Goal: Check status

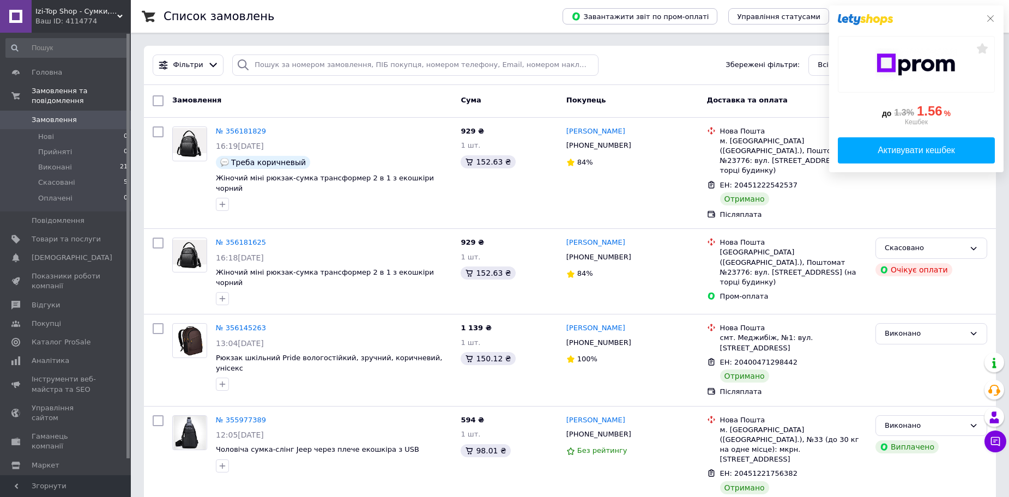
click at [994, 14] on div "до 1.3% 1.56 % Кешбек Активувати кешбек" at bounding box center [916, 88] width 174 height 167
click at [64, 337] on span "Каталог ProSale" at bounding box center [61, 342] width 59 height 10
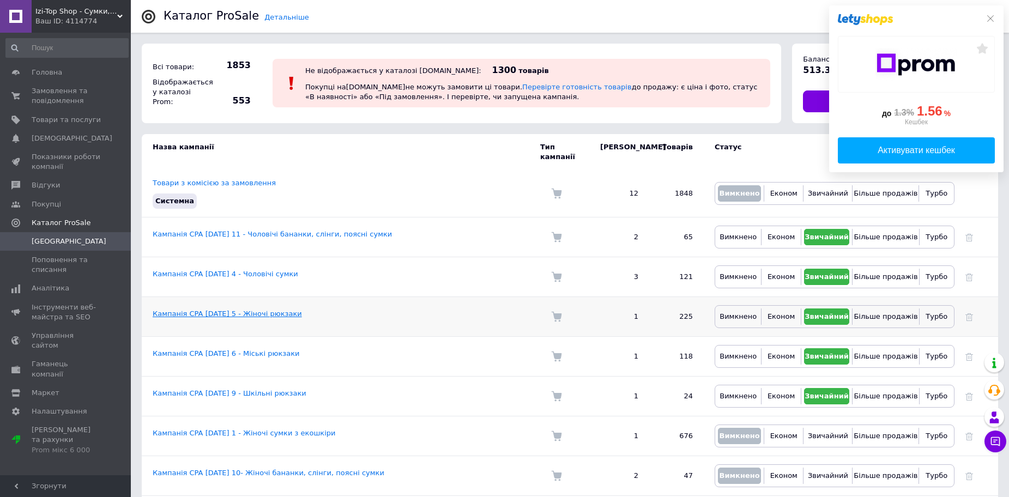
click at [271, 310] on link "Кампанія CPA [DATE] 5 - Жіночі рюкзаки" at bounding box center [227, 314] width 149 height 8
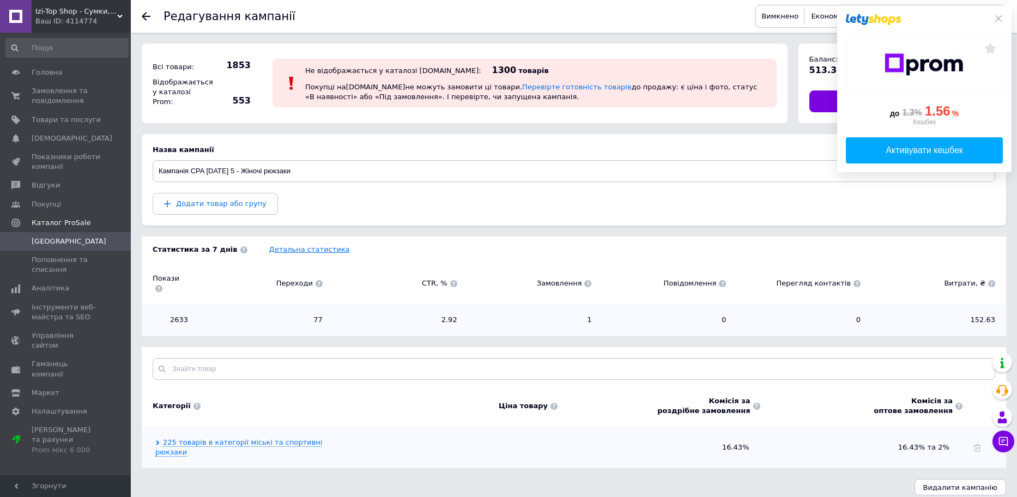
click at [275, 251] on link "Детальна статистика" at bounding box center [309, 249] width 81 height 8
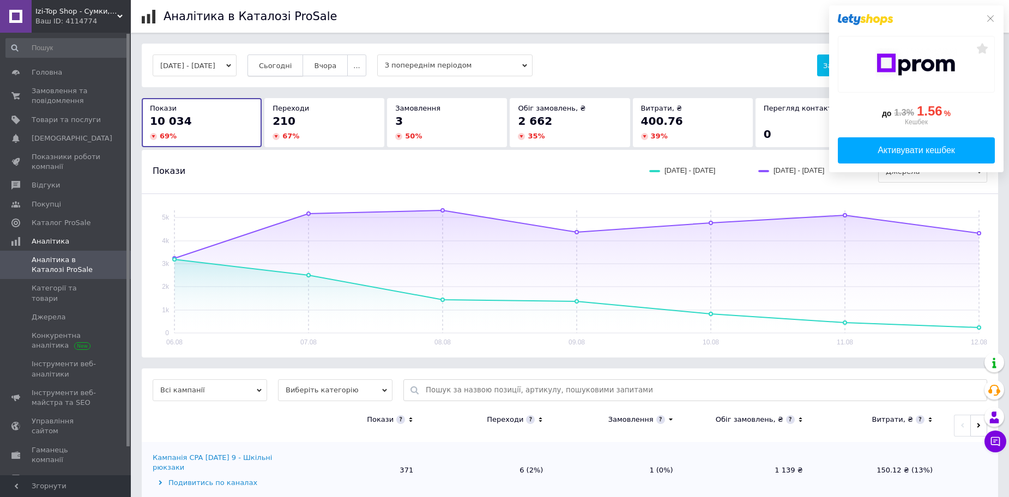
click at [282, 63] on span "Сьогодні" at bounding box center [275, 66] width 33 height 8
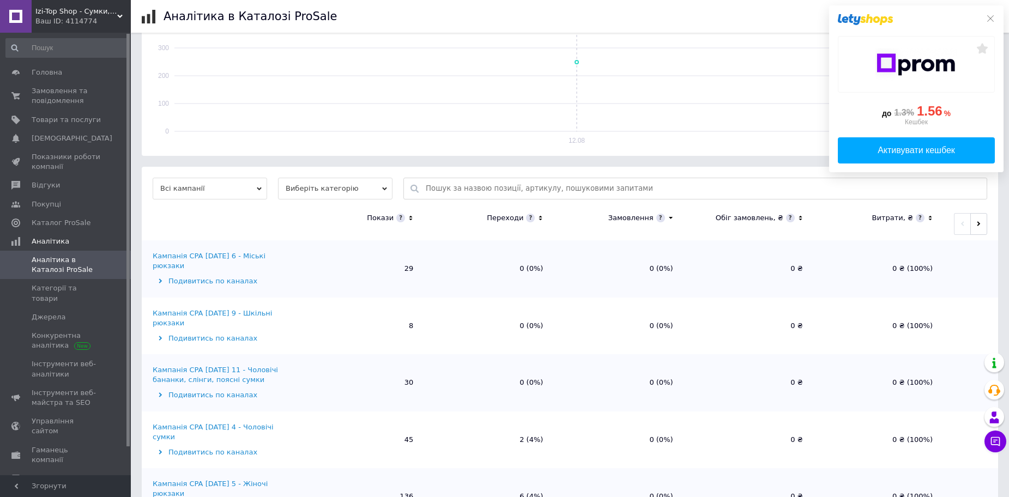
scroll to position [252, 0]
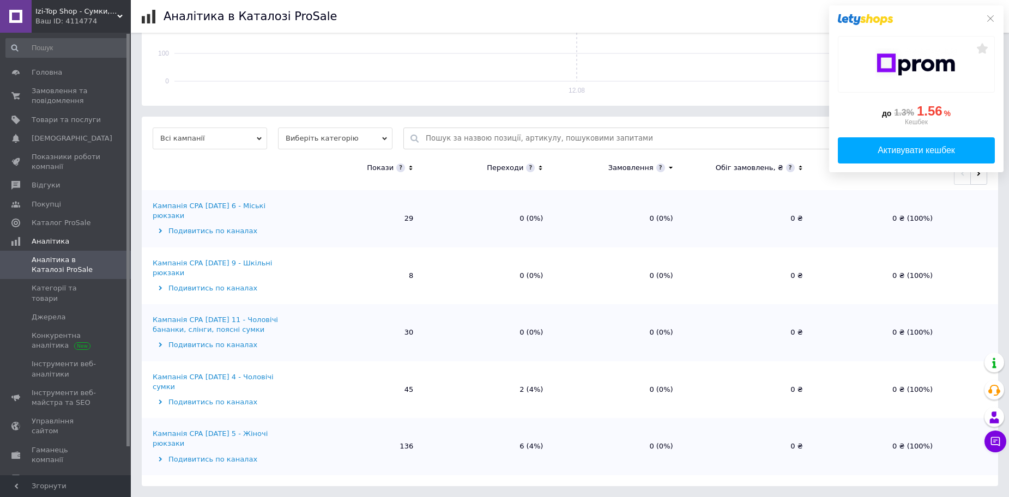
click at [242, 432] on div "Кампанія CPA [DATE] 5 - Жіночі рюкзаки" at bounding box center [222, 439] width 139 height 20
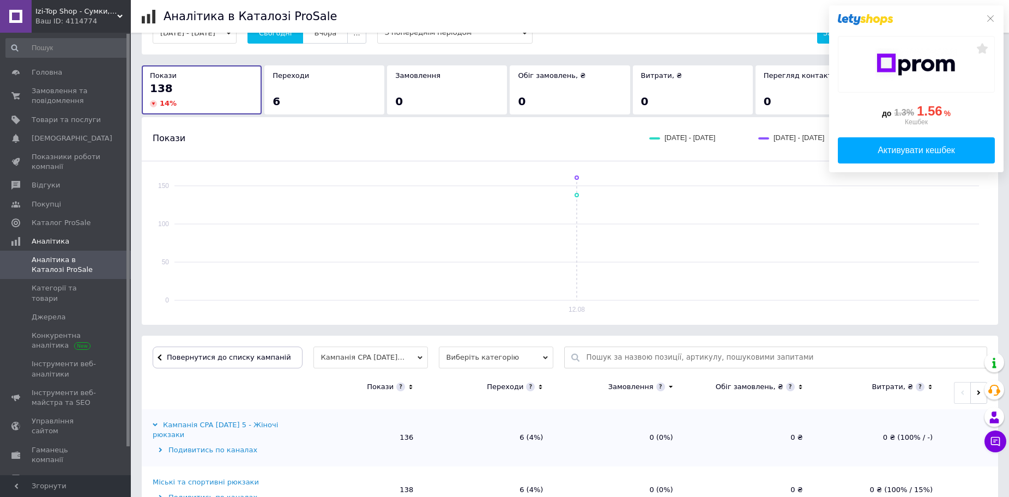
scroll to position [71, 0]
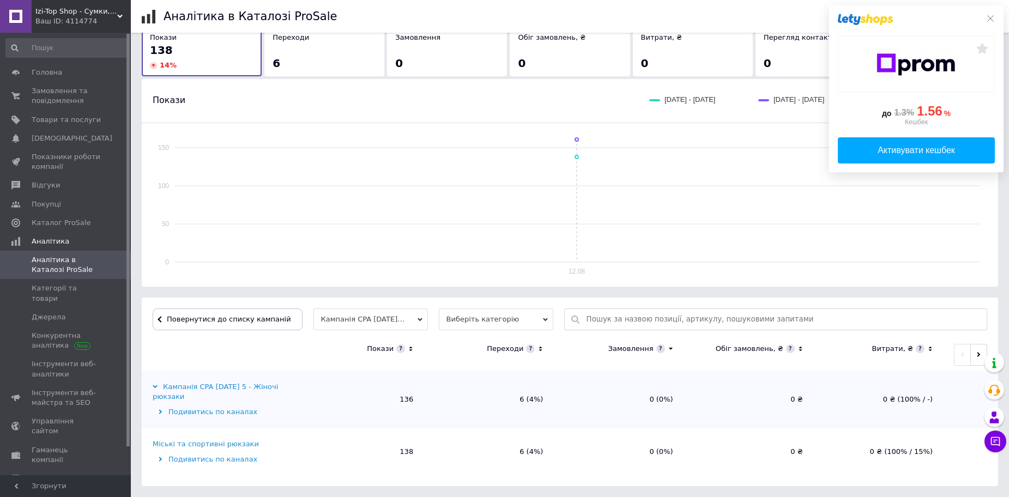
click at [204, 445] on div "Міські та спортивні рюкзаки" at bounding box center [206, 444] width 106 height 10
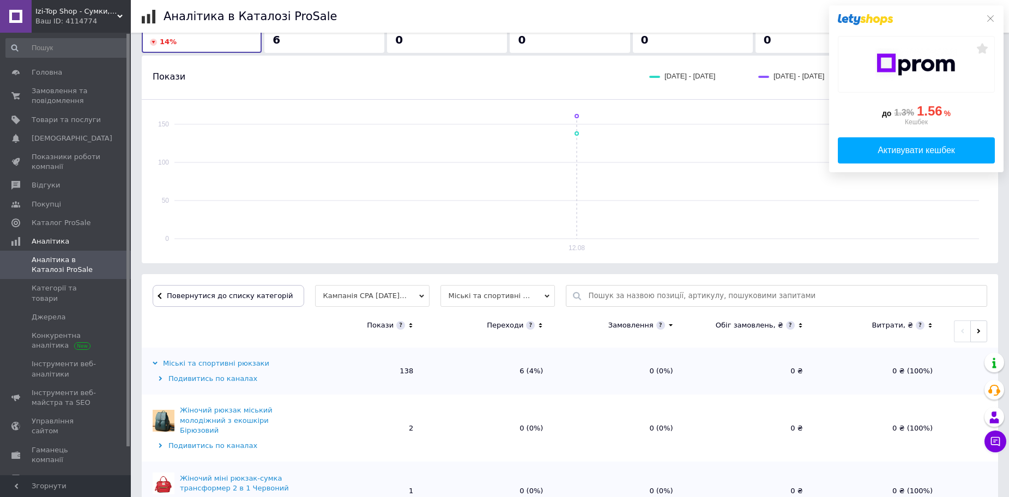
scroll to position [164, 0]
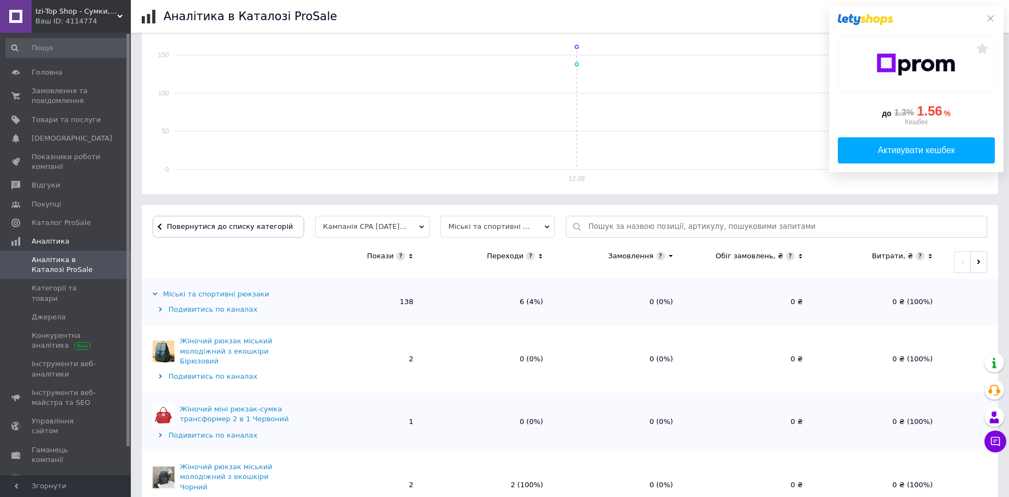
click at [539, 257] on icon at bounding box center [540, 256] width 3 height 5
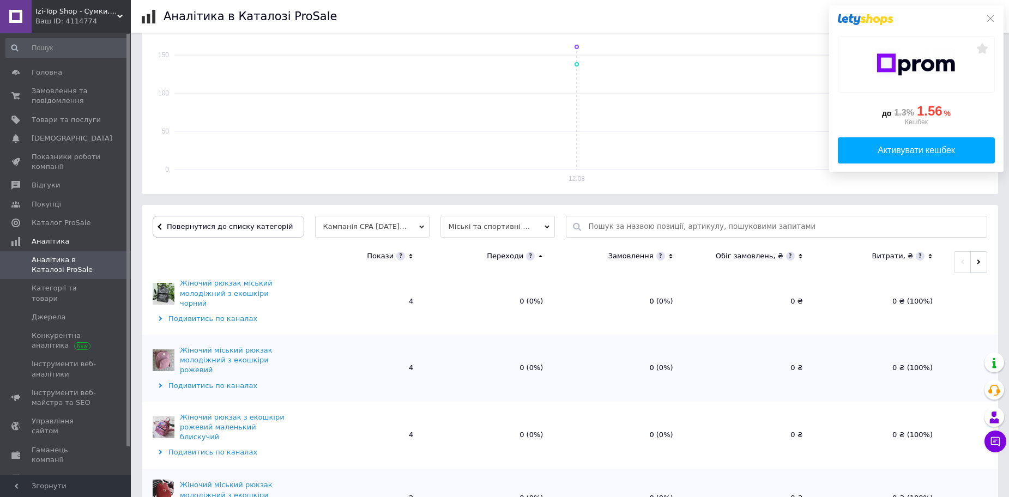
scroll to position [109, 0]
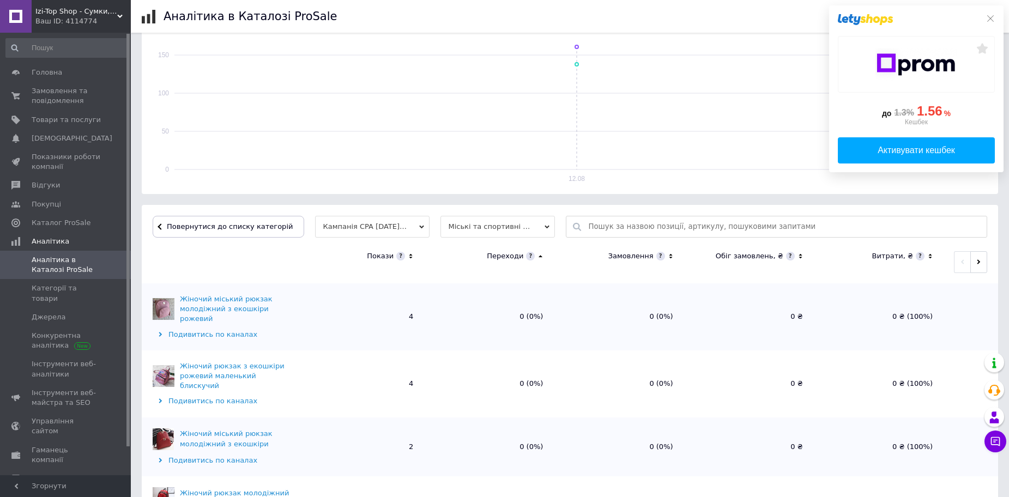
click at [540, 255] on icon at bounding box center [540, 256] width 7 height 9
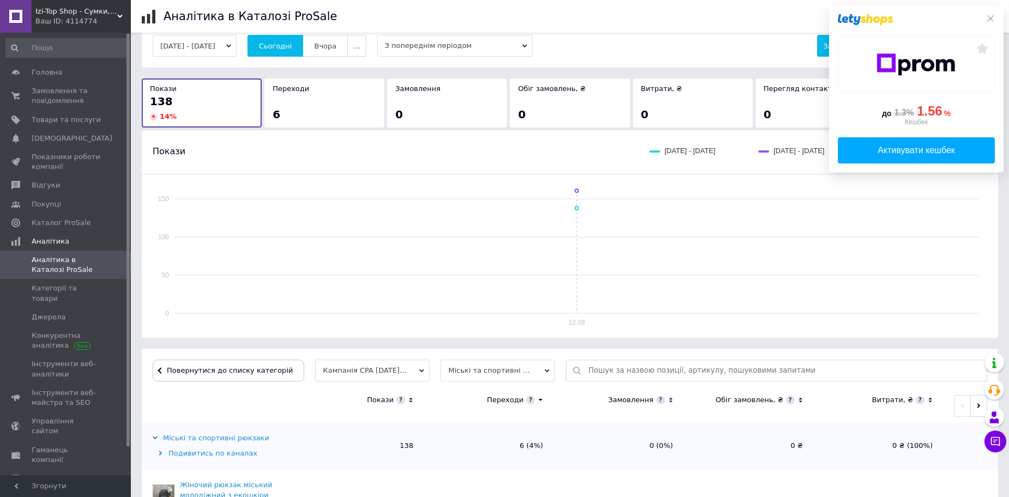
scroll to position [0, 0]
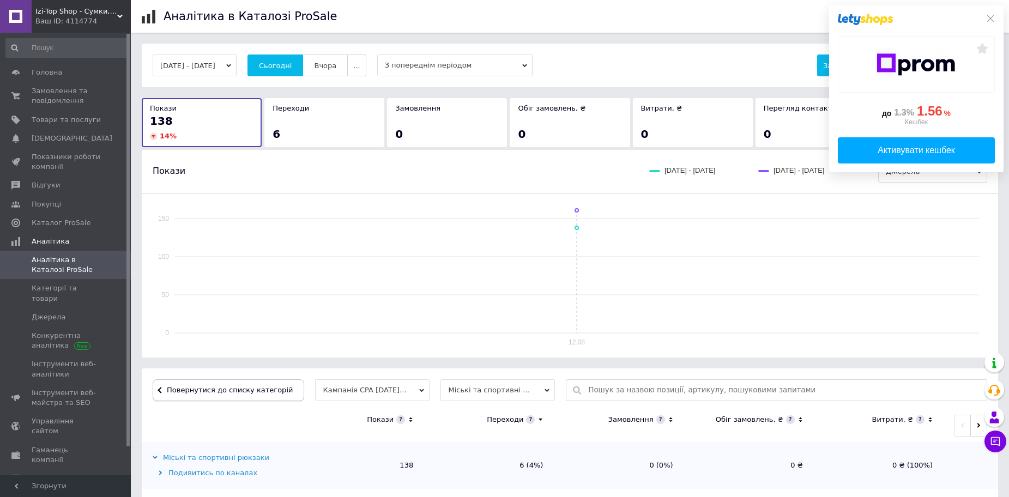
click at [186, 392] on span "Повернутися до списку категорій" at bounding box center [228, 390] width 129 height 8
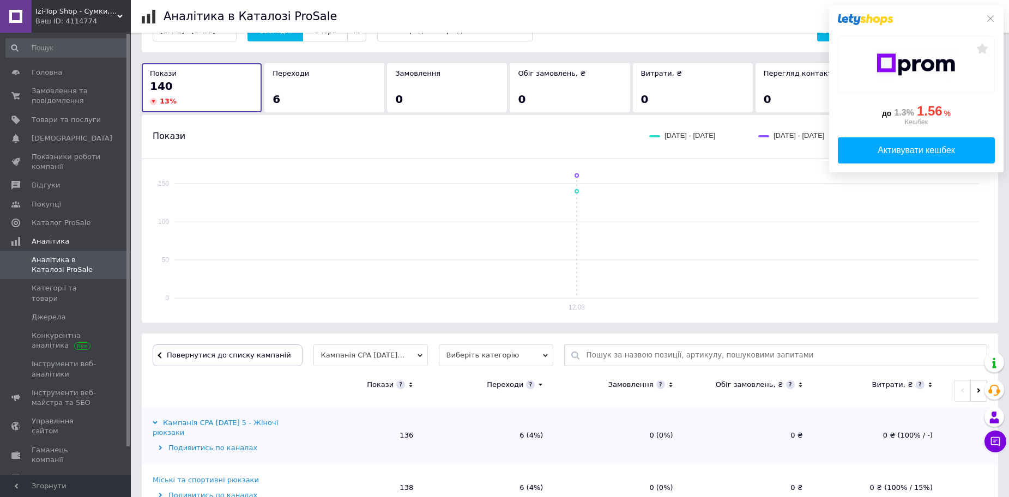
scroll to position [55, 0]
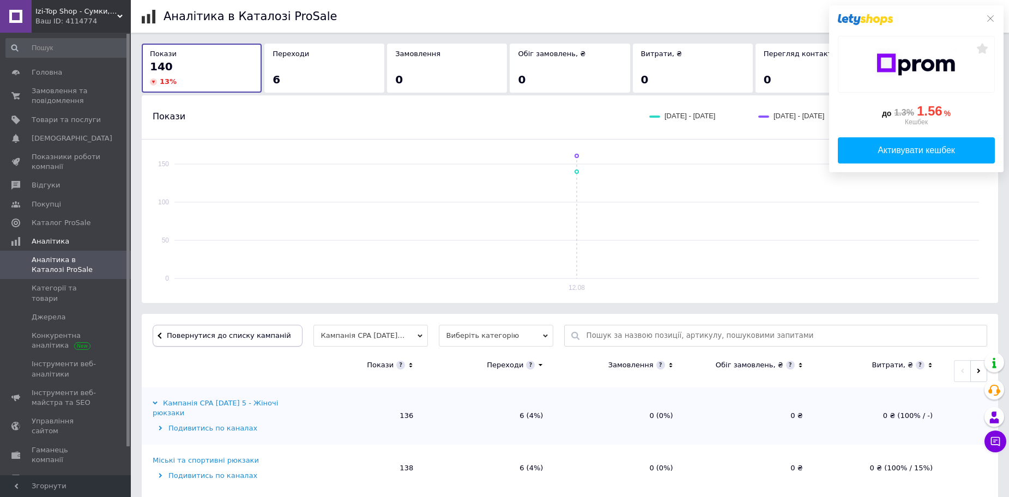
click at [209, 342] on button "Повернутися до списку кампаній" at bounding box center [228, 336] width 150 height 22
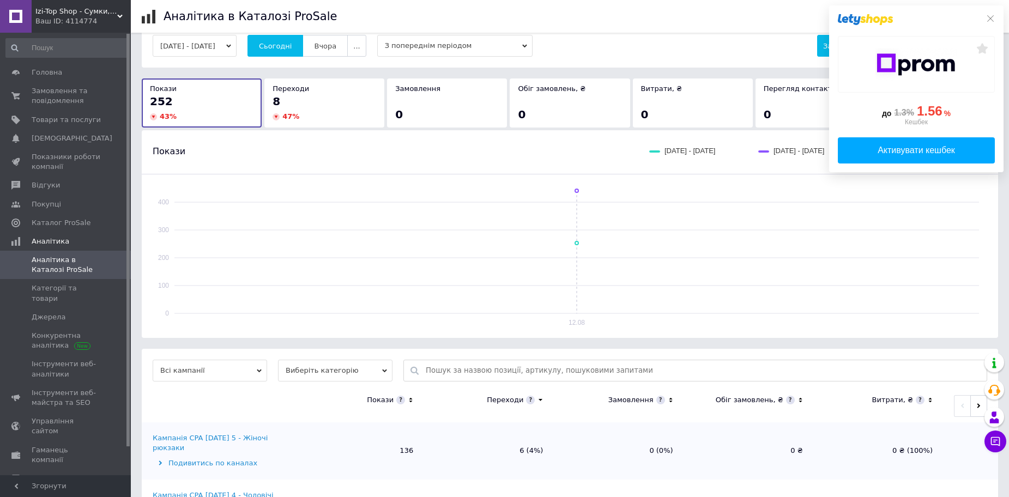
scroll to position [0, 0]
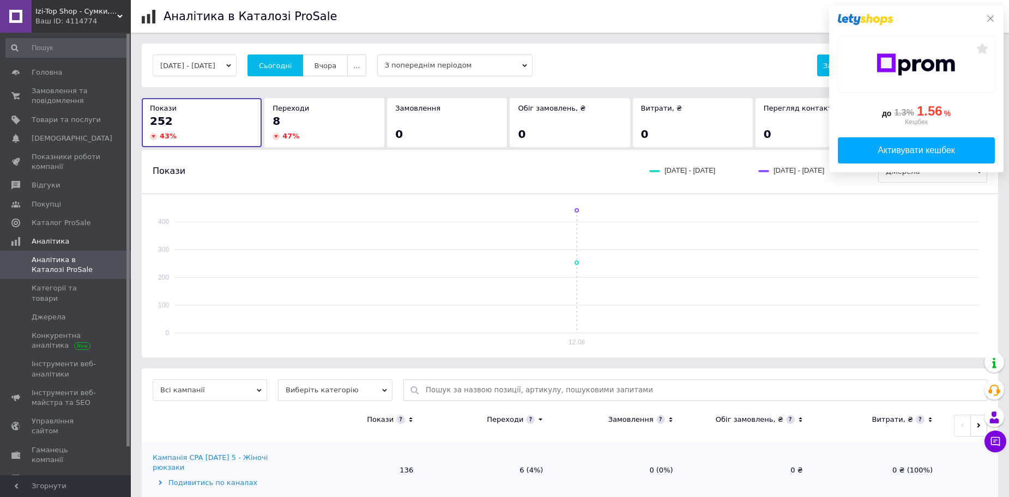
click at [994, 16] on icon at bounding box center [990, 18] width 9 height 9
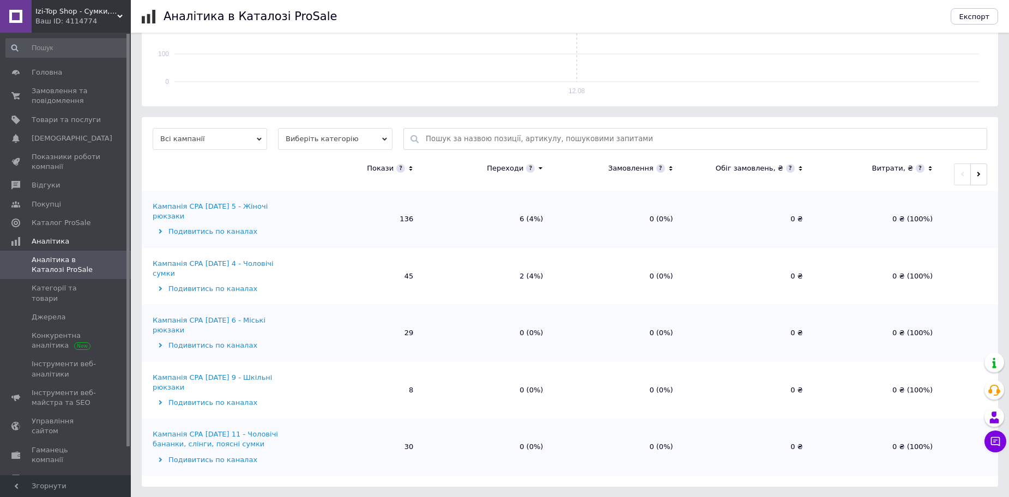
scroll to position [252, 0]
